Goal: Task Accomplishment & Management: Use online tool/utility

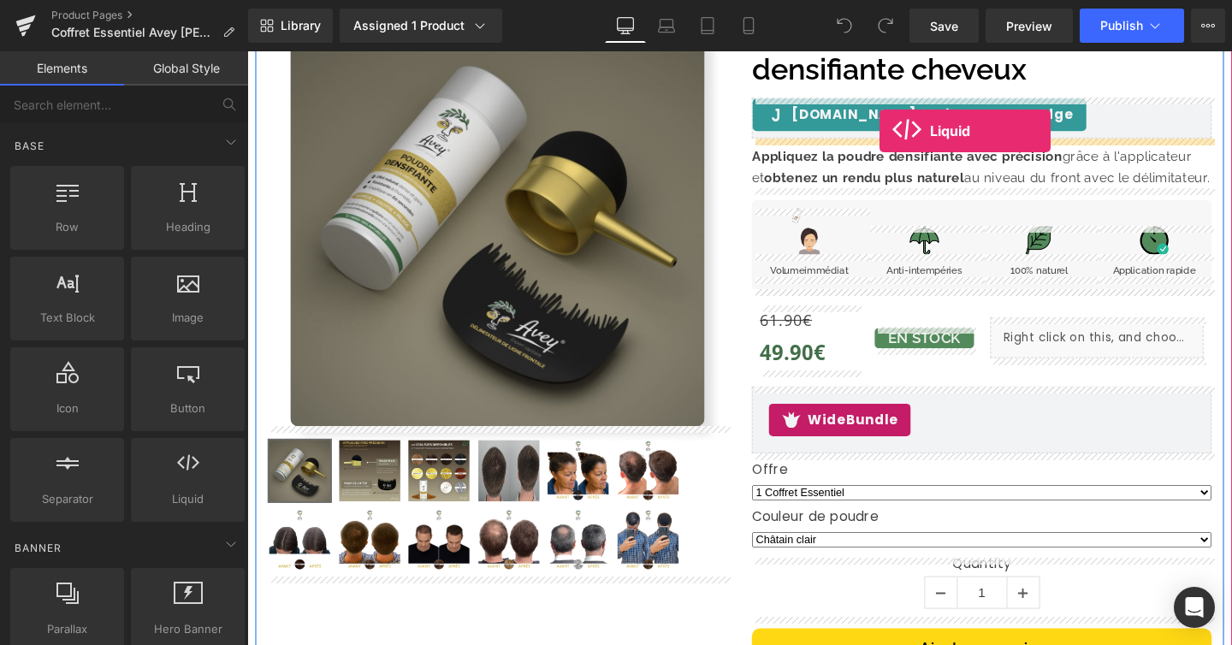
scroll to position [151, 0]
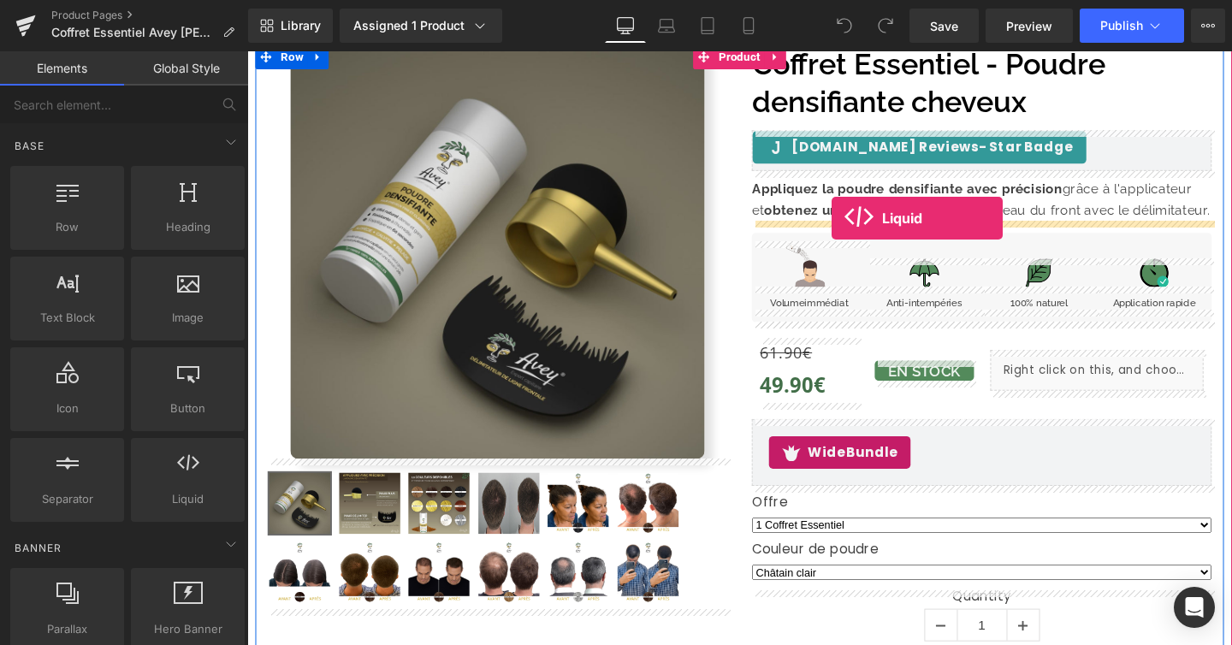
drag, startPoint x: 429, startPoint y: 516, endPoint x: 862, endPoint y: 227, distance: 520.7
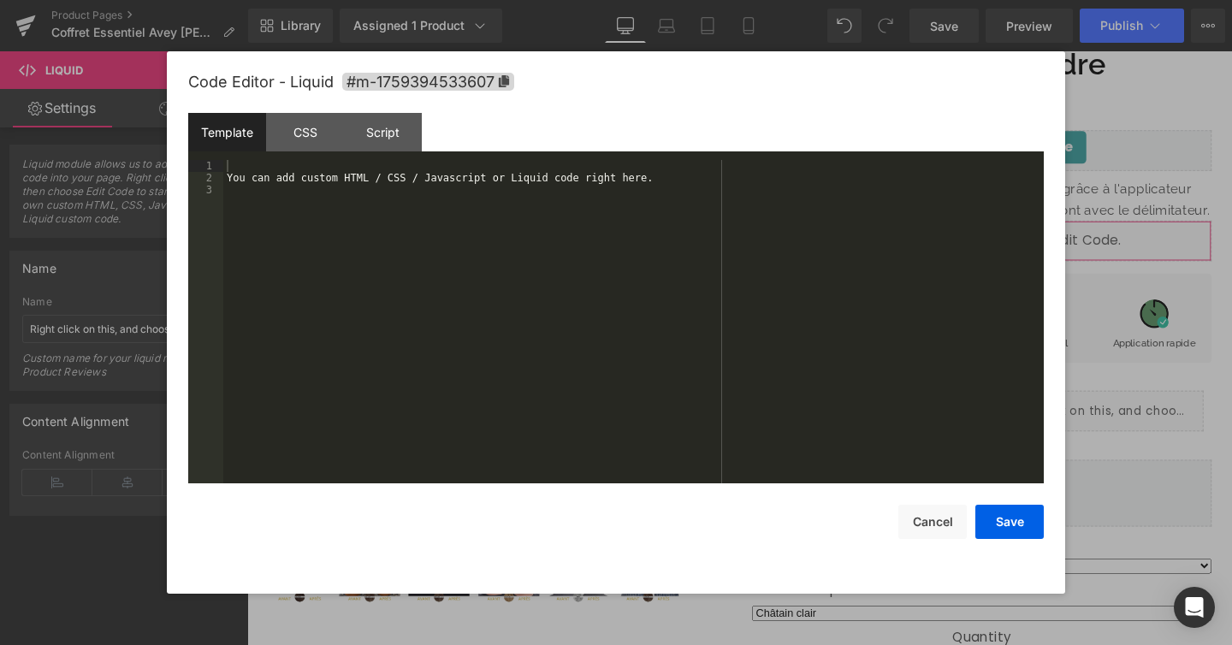
click at [844, 0] on div "Liquid You are previewing how the will restyle your page. You can not edit Elem…" at bounding box center [616, 0] width 1232 height 0
click at [343, 181] on div "You can add custom HTML / CSS / Javascript or Liquid code right here." at bounding box center [633, 333] width 821 height 347
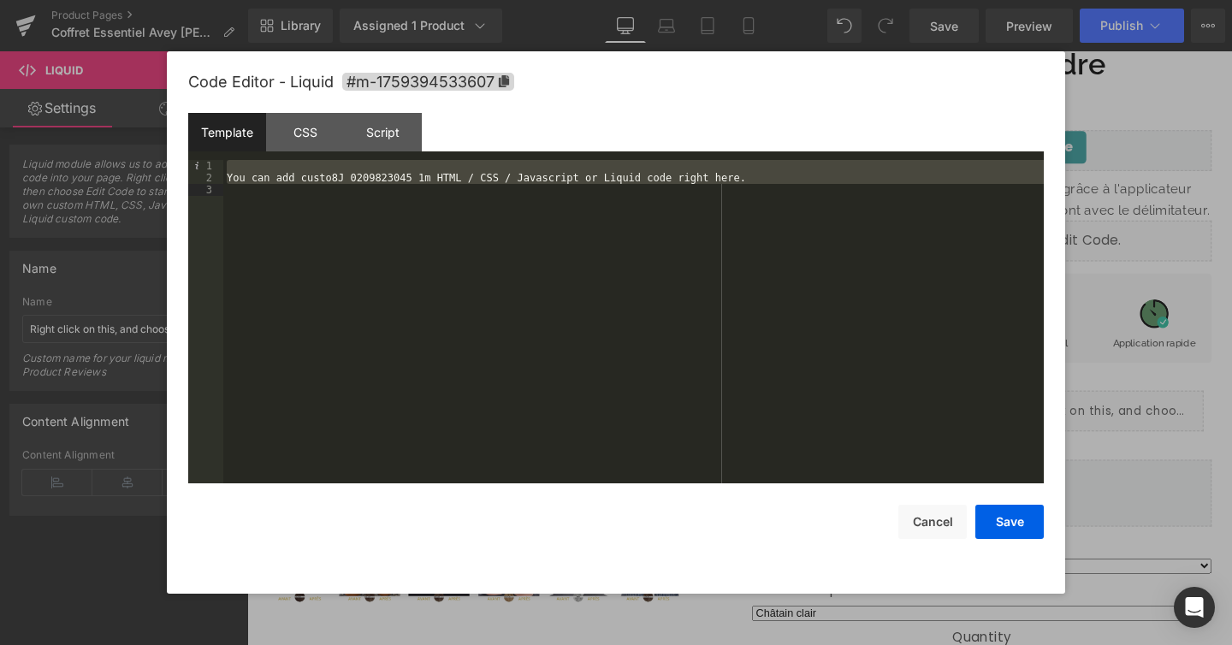
click at [582, 231] on div "You can add custo8J 0209823045 1m HTML / CSS / Javascript or Liquid code right …" at bounding box center [633, 333] width 821 height 347
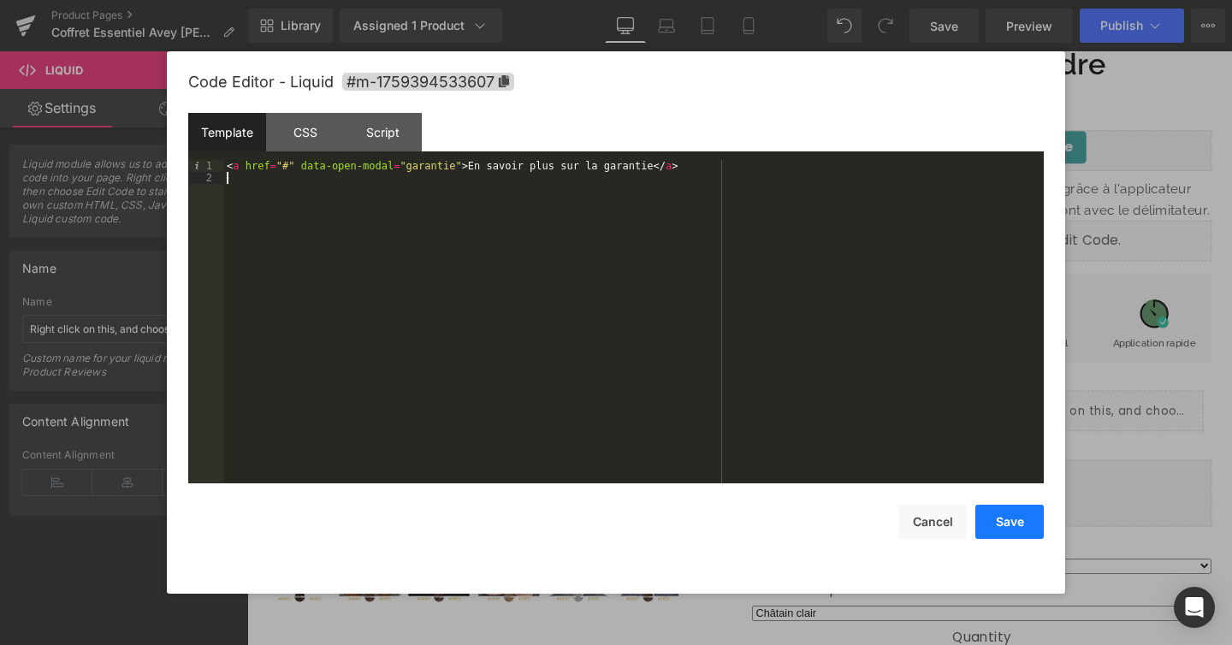
click at [1007, 528] on button "Save" at bounding box center [1009, 522] width 68 height 34
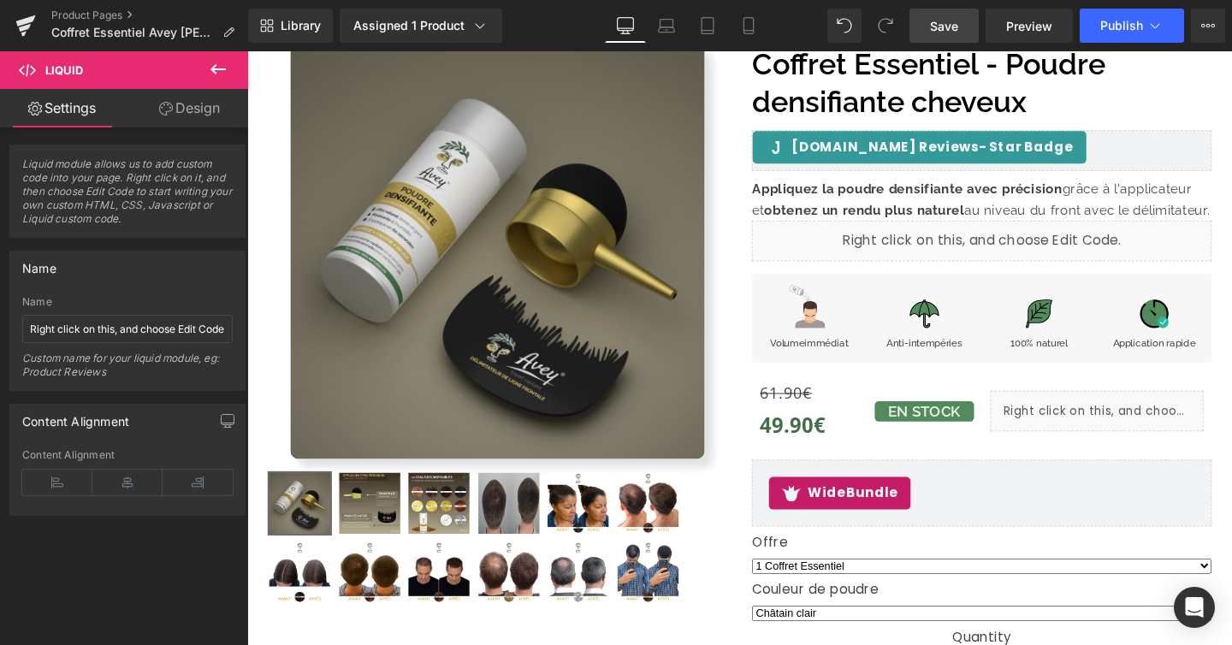
click at [965, 27] on link "Save" at bounding box center [944, 26] width 69 height 34
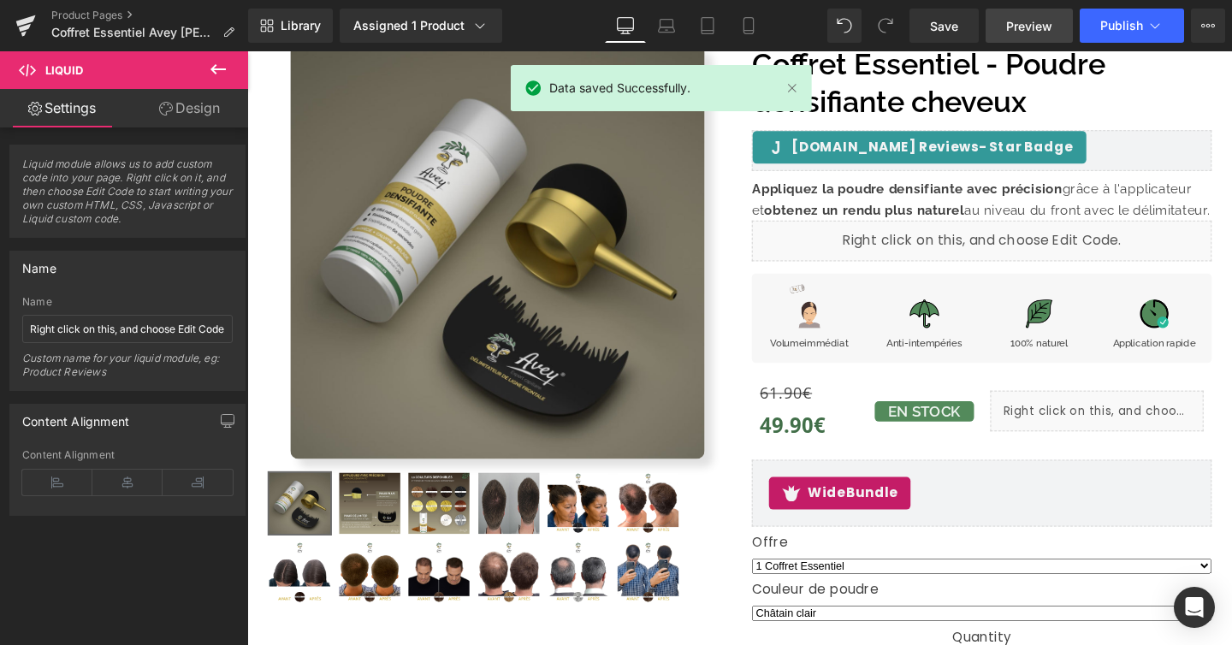
click at [1018, 26] on span "Preview" at bounding box center [1029, 26] width 46 height 18
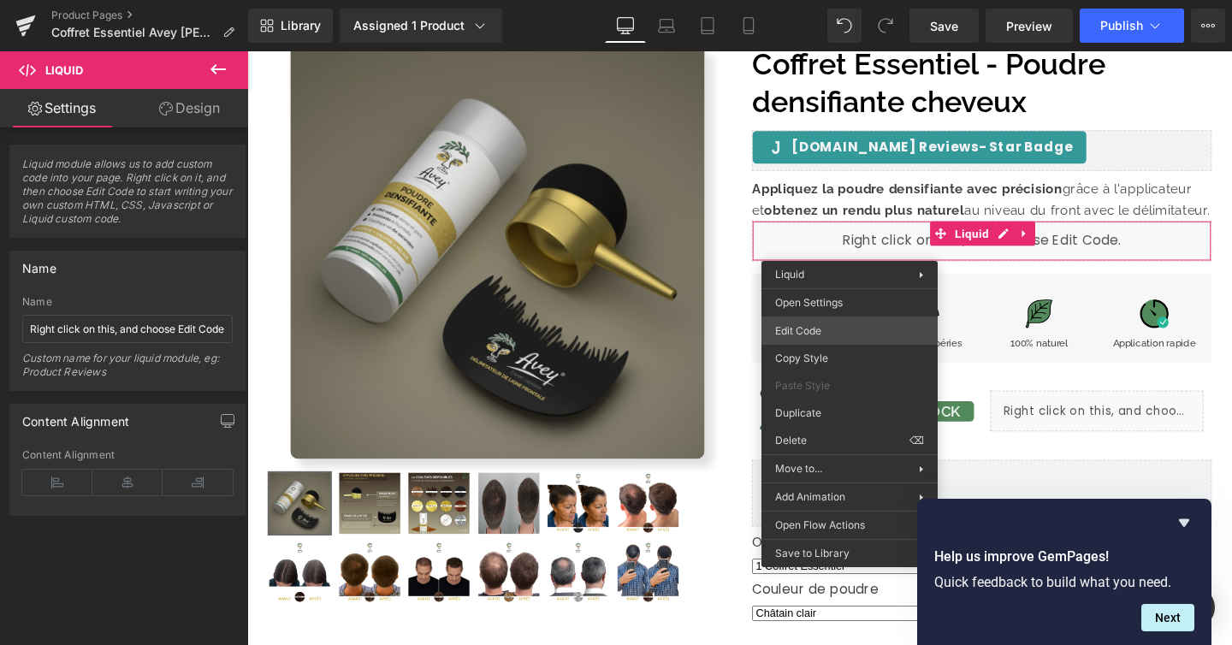
click at [835, 0] on div "Liquid You are previewing how the will restyle your page. You can not edit Elem…" at bounding box center [616, 0] width 1232 height 0
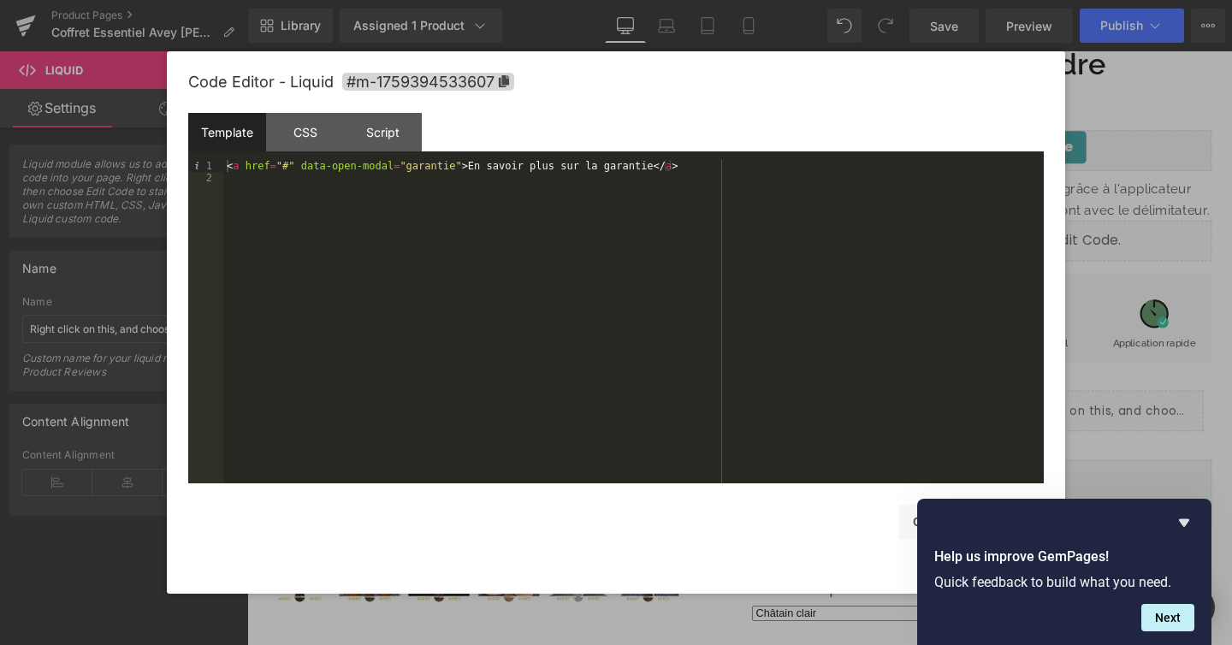
click at [1112, 82] on div at bounding box center [616, 322] width 1232 height 645
click at [895, 0] on div "Liquid You are previewing how the will restyle your page. You can not edit Elem…" at bounding box center [616, 0] width 1232 height 0
click at [310, 137] on div "CSS" at bounding box center [305, 132] width 78 height 39
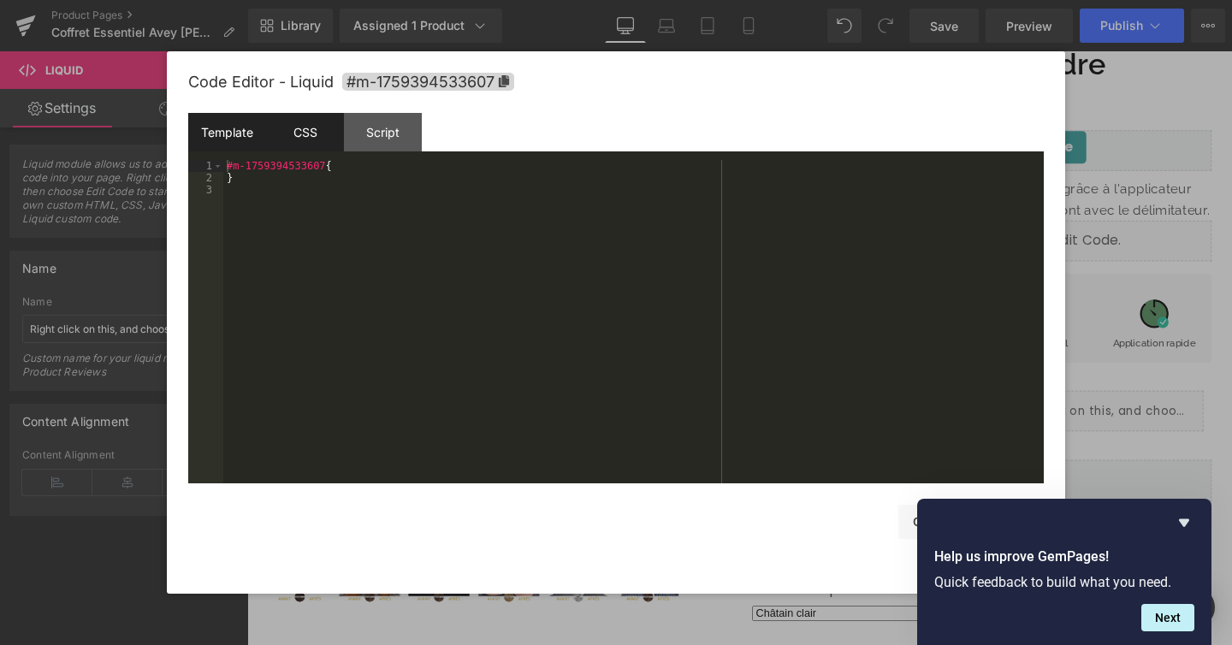
click at [236, 137] on div "Template" at bounding box center [227, 132] width 78 height 39
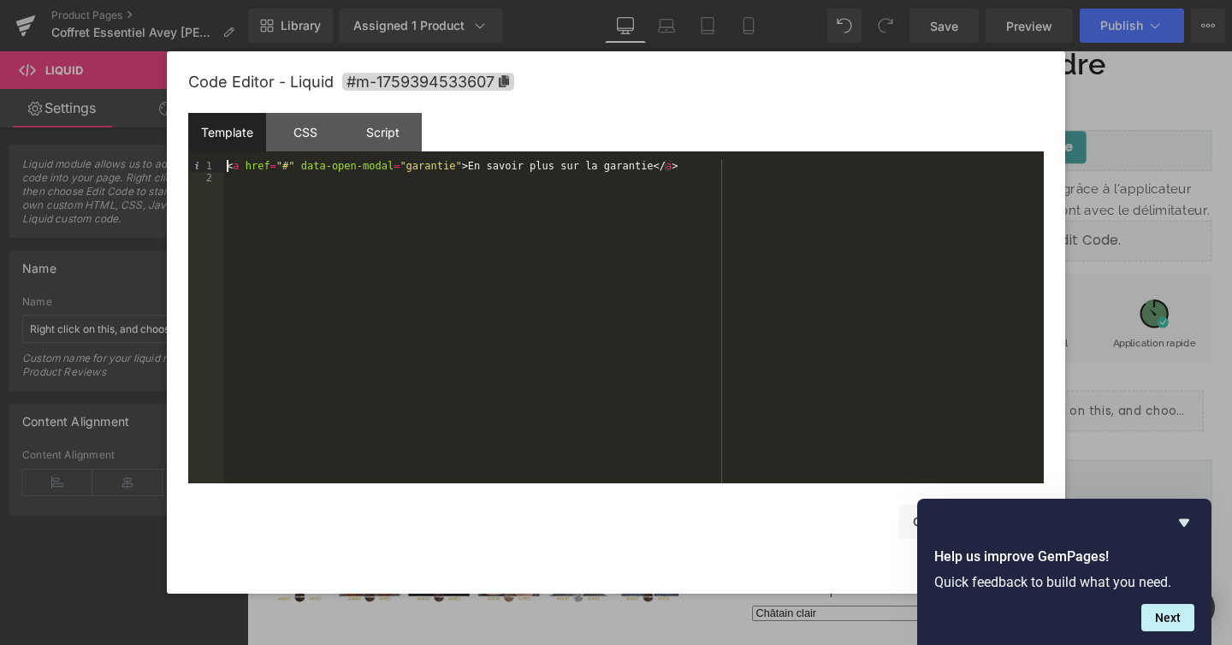
click at [228, 166] on div "< a href = "#" data-open-modal = "garantie" > En savoir plus sur la garantie </…" at bounding box center [633, 333] width 821 height 347
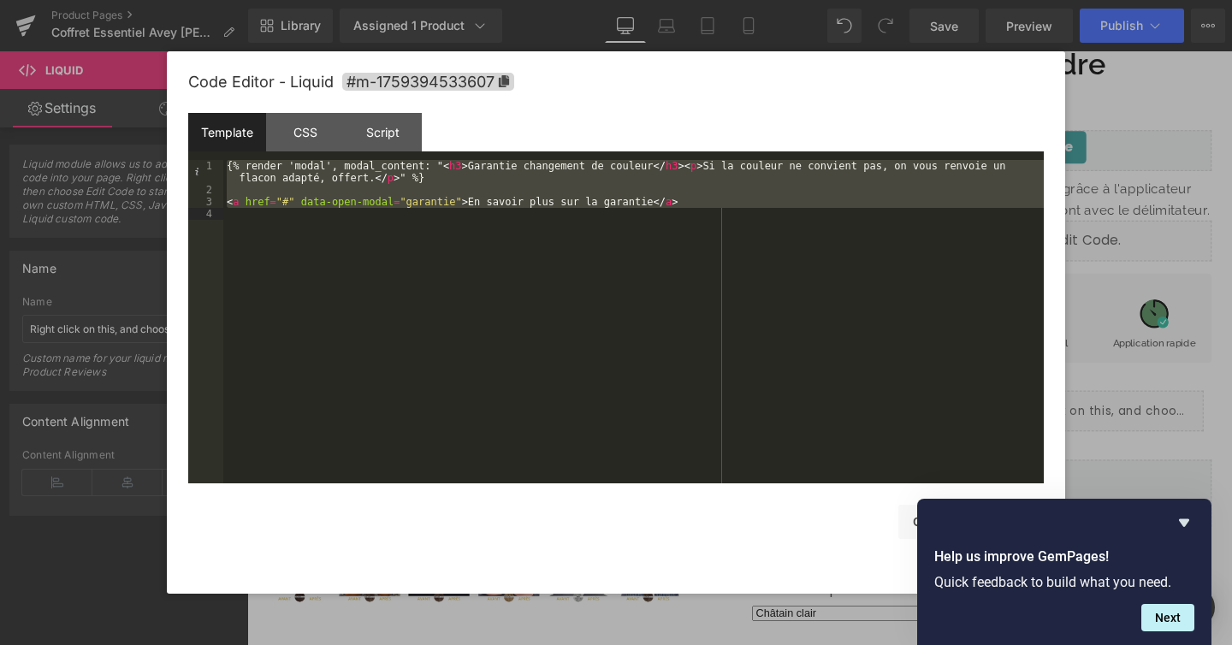
click at [860, 120] on div "Template CSS Script Data" at bounding box center [616, 136] width 856 height 47
click at [802, 228] on div "{% render 'modal', modal_content: " < h3 > Garantie changement de couleur </ h3…" at bounding box center [633, 339] width 821 height 359
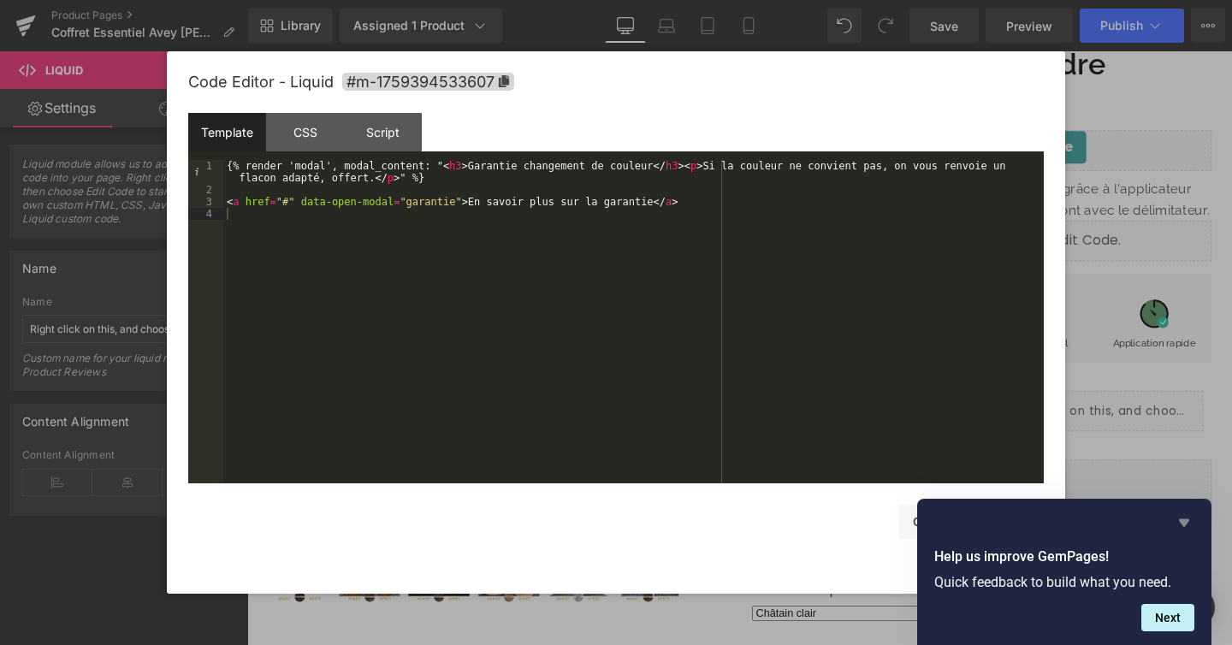
click at [1184, 523] on icon "Hide survey" at bounding box center [1184, 523] width 10 height 8
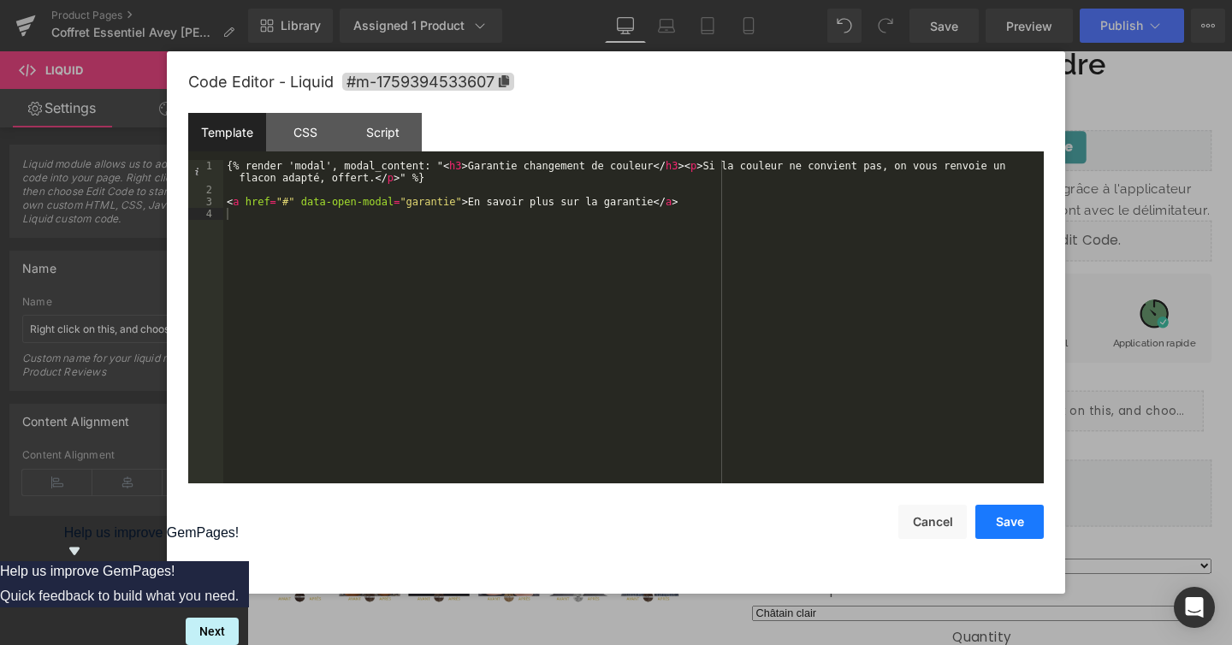
click at [1005, 524] on button "Save" at bounding box center [1009, 522] width 68 height 34
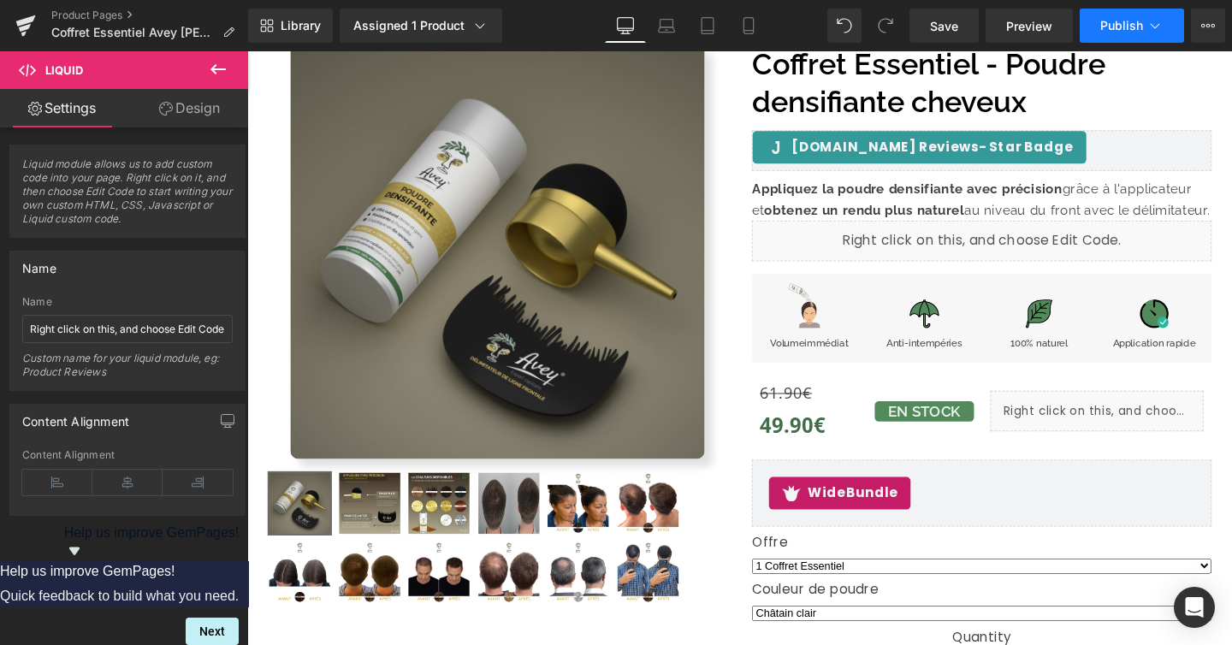
click at [1117, 19] on span "Publish" at bounding box center [1121, 26] width 43 height 14
click at [952, 32] on span "Save" at bounding box center [944, 26] width 28 height 18
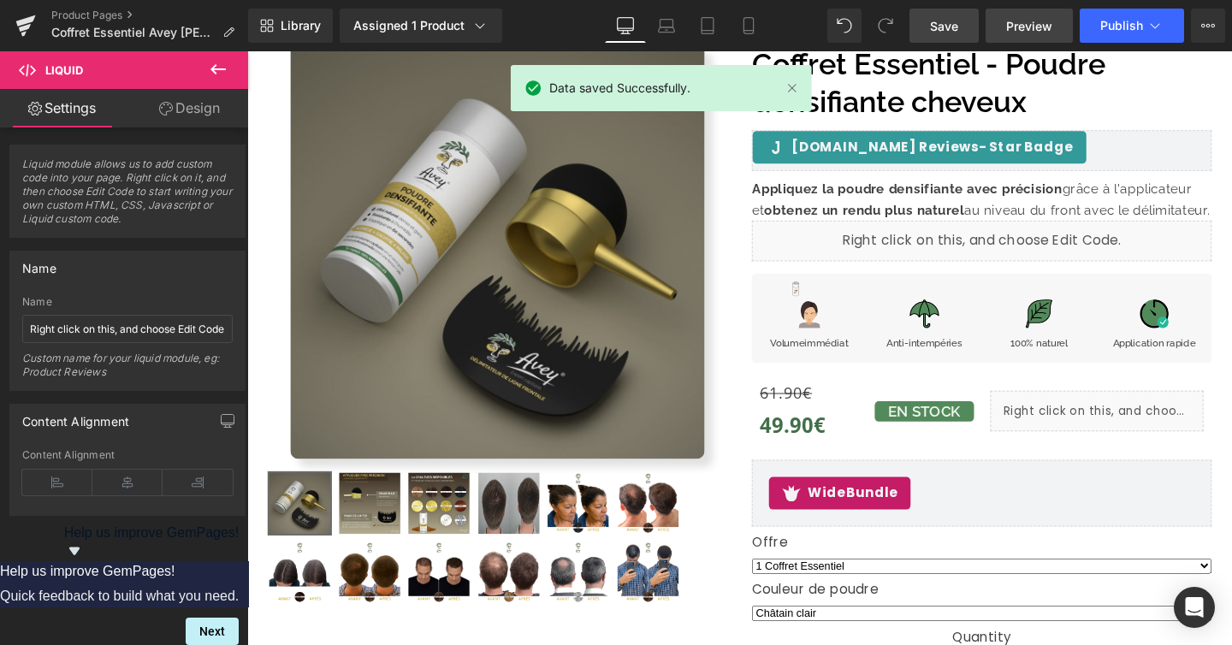
click at [1025, 33] on span "Preview" at bounding box center [1029, 26] width 46 height 18
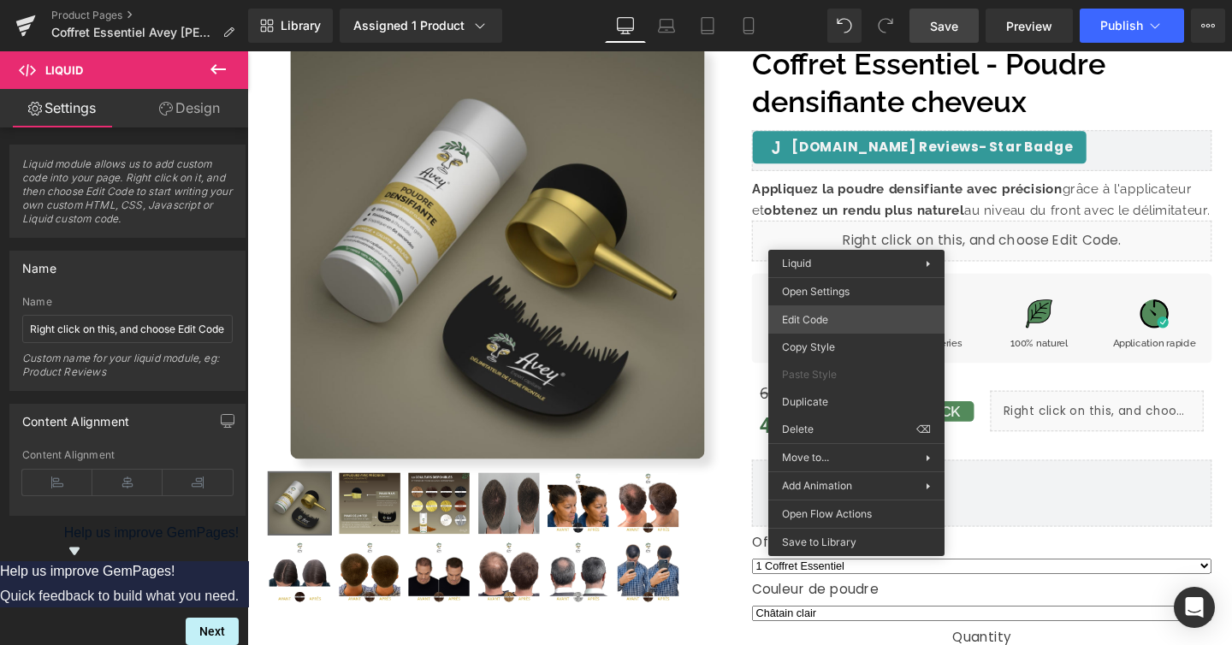
click at [844, 0] on div "Liquid You are previewing how the will restyle your page. You can not edit Elem…" at bounding box center [616, 0] width 1232 height 0
